Goal: Complete application form: Complete application form

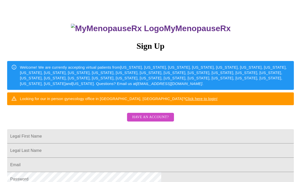
click at [163, 120] on span "Have an account?" at bounding box center [150, 117] width 36 height 6
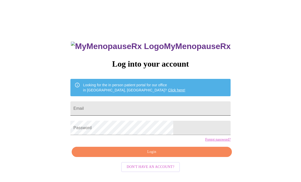
click at [158, 115] on input "Email" at bounding box center [150, 108] width 160 height 14
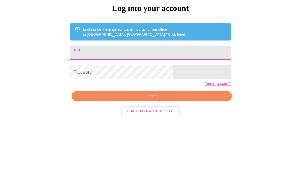
type input "kristincase"
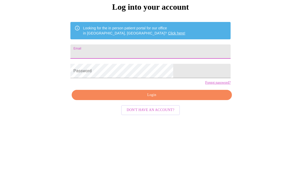
type input "kristincase"
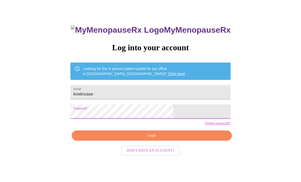
click at [178, 139] on span "Login" at bounding box center [151, 135] width 148 height 6
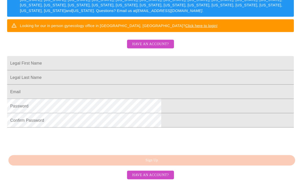
scroll to position [115, 0]
click at [155, 41] on span "Have an account?" at bounding box center [150, 44] width 36 height 6
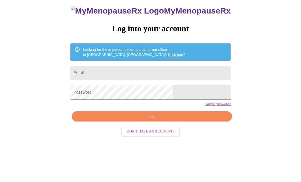
scroll to position [5, 0]
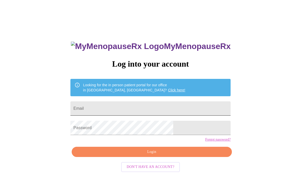
click at [165, 112] on input "Email" at bounding box center [150, 108] width 160 height 14
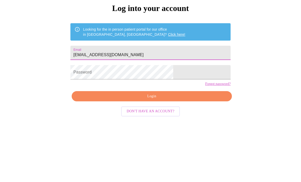
type input "Kcase@thecaselawfirm.com"
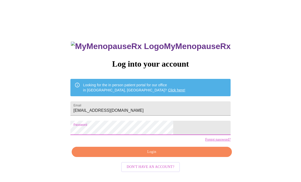
click at [189, 155] on span "Login" at bounding box center [151, 152] width 148 height 6
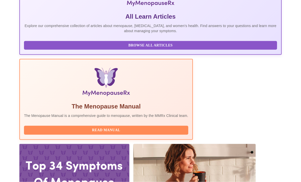
scroll to position [117, 0]
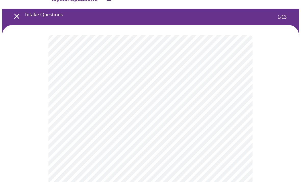
scroll to position [13, 0]
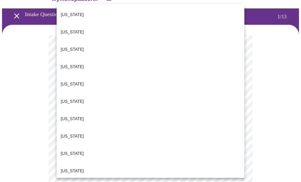
click at [288, 125] on div at bounding box center [150, 91] width 301 height 182
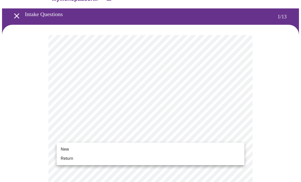
click at [165, 160] on li "Return" at bounding box center [151, 158] width 188 height 9
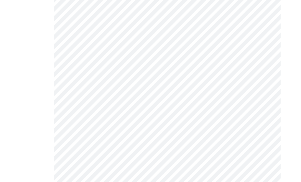
scroll to position [0, 0]
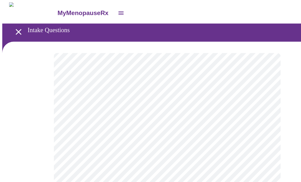
click at [244, 104] on body "MyMenopauseRx Intake Questions 2 / 13" at bounding box center [150, 155] width 297 height 306
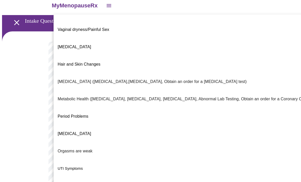
scroll to position [82, 0]
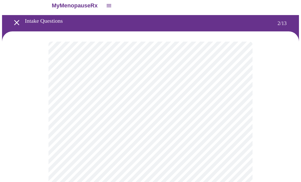
click at [240, 152] on body "MyMenopauseRx Intake Questions 2 / 13" at bounding box center [150, 147] width 297 height 303
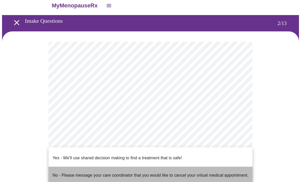
click at [241, 171] on span "No - Please message your care coordinator that you would like to cancel your vr…" at bounding box center [151, 175] width 196 height 14
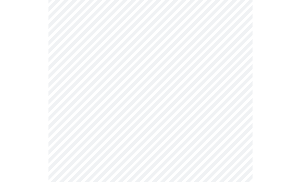
scroll to position [0, 0]
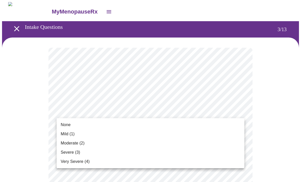
click at [197, 130] on li "Mild (1)" at bounding box center [151, 133] width 188 height 9
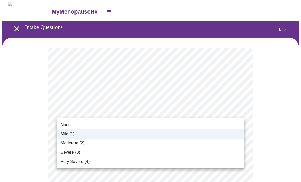
click at [106, 124] on li "None" at bounding box center [151, 124] width 188 height 9
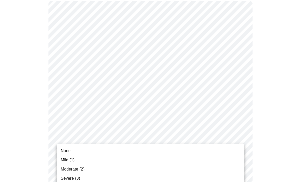
scroll to position [47, 0]
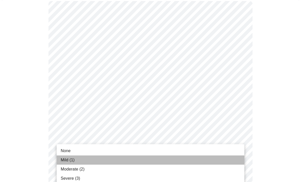
click at [173, 164] on li "Mild (1)" at bounding box center [151, 159] width 188 height 9
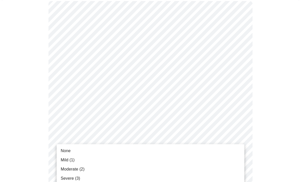
click at [172, 152] on li "None" at bounding box center [151, 150] width 188 height 9
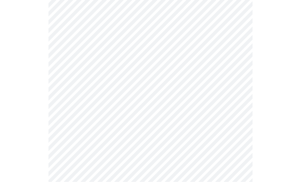
scroll to position [112, 0]
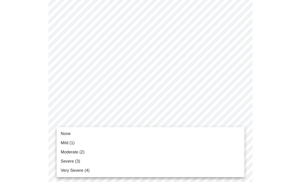
click at [140, 145] on li "Mild (1)" at bounding box center [151, 142] width 188 height 9
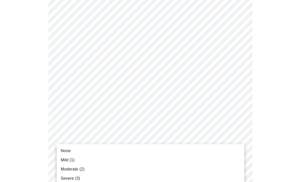
click at [147, 151] on li "None" at bounding box center [151, 150] width 188 height 9
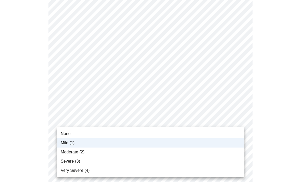
click at [123, 134] on li "None" at bounding box center [151, 133] width 188 height 9
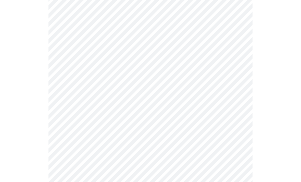
click at [180, 123] on body "MyMenopauseRx Intake Questions 3 / 13" at bounding box center [150, 145] width 297 height 641
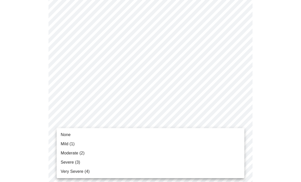
click at [149, 135] on li "None" at bounding box center [151, 134] width 188 height 9
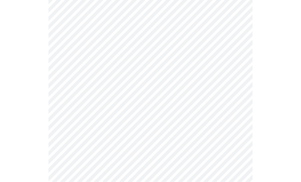
scroll to position [226, 0]
click at [186, 116] on body "MyMenopauseRx Intake Questions 3 / 13" at bounding box center [150, 93] width 297 height 634
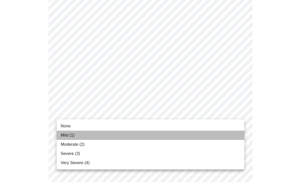
click at [159, 136] on li "Mild (1)" at bounding box center [151, 134] width 188 height 9
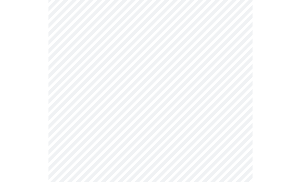
scroll to position [251, 0]
click at [169, 129] on body "MyMenopauseRx Intake Questions 3 / 13" at bounding box center [150, 64] width 297 height 627
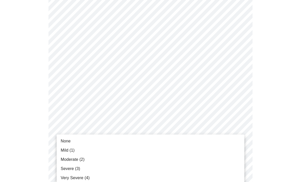
click at [133, 139] on li "None" at bounding box center [151, 140] width 188 height 9
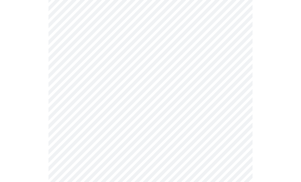
click at [141, 167] on body "MyMenopauseRx Intake Questions 3 / 13" at bounding box center [150, 61] width 297 height 620
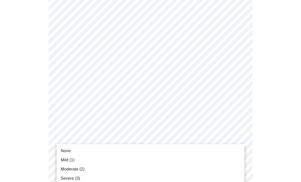
click at [264, 105] on div at bounding box center [150, 91] width 301 height 182
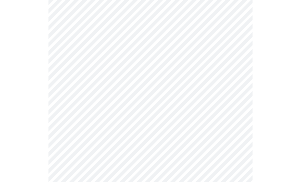
scroll to position [283, 0]
click at [182, 136] on body "MyMenopauseRx Intake Questions 3 / 13" at bounding box center [150, 29] width 297 height 620
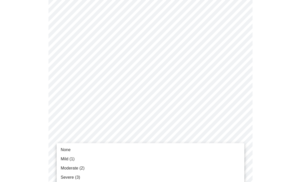
click at [185, 153] on li "None" at bounding box center [151, 149] width 188 height 9
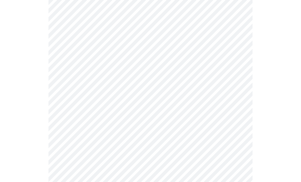
click at [176, 177] on body "MyMenopauseRx Intake Questions 3 / 13" at bounding box center [150, 25] width 297 height 613
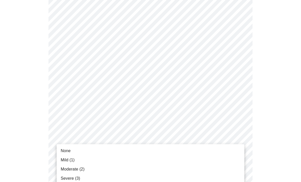
click at [178, 154] on li "None" at bounding box center [151, 150] width 188 height 9
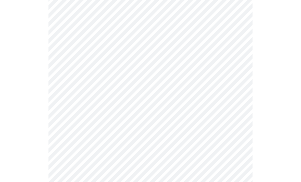
scroll to position [371, 0]
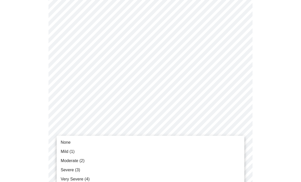
click at [145, 161] on li "Moderate (2)" at bounding box center [151, 160] width 188 height 9
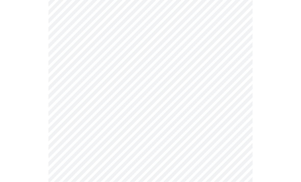
scroll to position [182, 0]
click at [237, 129] on body "MyMenopauseRx Intake Questions 4 / 13" at bounding box center [150, 71] width 297 height 502
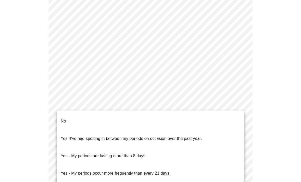
click at [218, 132] on li "Yes - I've had spotting in between my periods on occasion over the past year." at bounding box center [151, 138] width 188 height 17
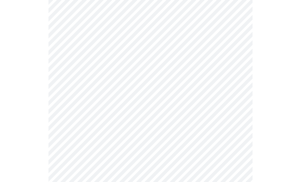
click at [232, 169] on body "MyMenopauseRx Intake Questions 4 / 13" at bounding box center [150, 69] width 297 height 499
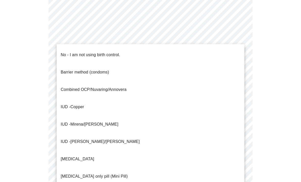
click at [153, 48] on li "No - I am not using birth control." at bounding box center [151, 54] width 188 height 17
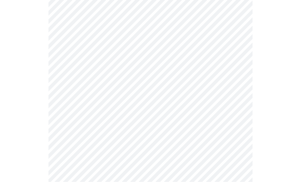
scroll to position [230, 0]
click at [233, 157] on body "MyMenopauseRx Intake Questions 4 / 13" at bounding box center [150, 20] width 297 height 496
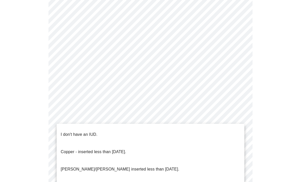
click at [202, 130] on li "I don't have an IUD." at bounding box center [151, 134] width 188 height 17
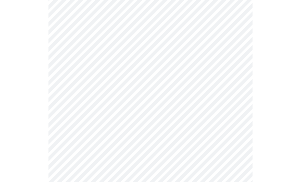
scroll to position [278, 0]
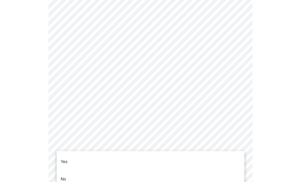
click at [228, 159] on li "Yes" at bounding box center [151, 161] width 188 height 17
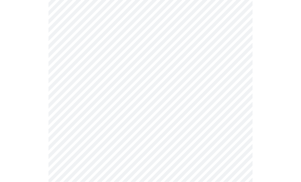
scroll to position [79, 0]
click at [234, 98] on body "MyMenopauseRx Intake Questions 5 / 13" at bounding box center [150, 111] width 297 height 376
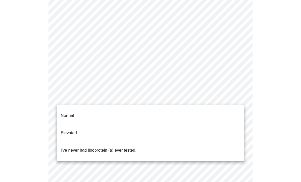
click at [238, 98] on div at bounding box center [150, 91] width 301 height 182
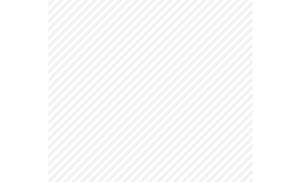
click at [234, 95] on body "MyMenopauseRx Intake Questions 5 / 13" at bounding box center [150, 111] width 297 height 376
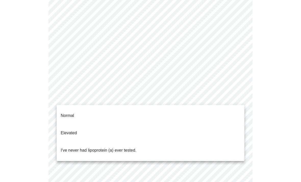
click at [176, 141] on li "I've never had lipoprotein (a) ever tested." at bounding box center [151, 149] width 188 height 17
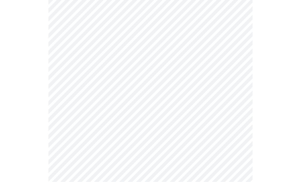
scroll to position [1301, 0]
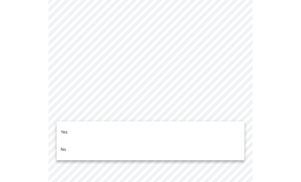
click at [203, 149] on li "No" at bounding box center [151, 149] width 188 height 17
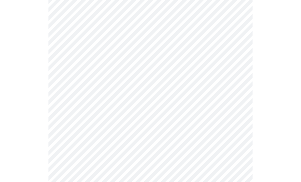
scroll to position [444, 0]
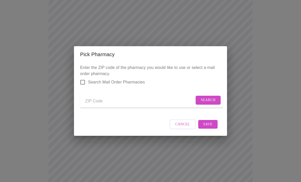
click at [298, 124] on div "Pick Pharmacy Enter the ZIP code of the pharmacy you would like to use or selec…" at bounding box center [150, 91] width 301 height 182
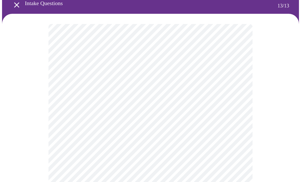
scroll to position [27, 0]
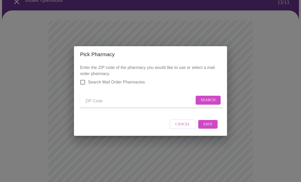
click at [151, 105] on input "Send a message to your care team" at bounding box center [139, 101] width 109 height 8
type input "60137"
click at [207, 103] on span "Search" at bounding box center [208, 100] width 15 height 6
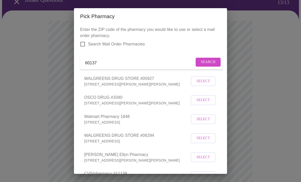
click at [205, 84] on span "Select" at bounding box center [203, 81] width 14 height 6
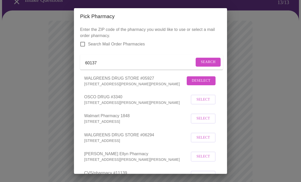
click at [278, 74] on div "Pick Pharmacy Enter the ZIP code of the pharmacy you would like to use or selec…" at bounding box center [150, 91] width 301 height 182
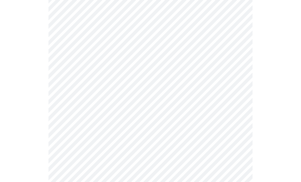
scroll to position [288, 0]
